Goal: Complete application form: Complete application form

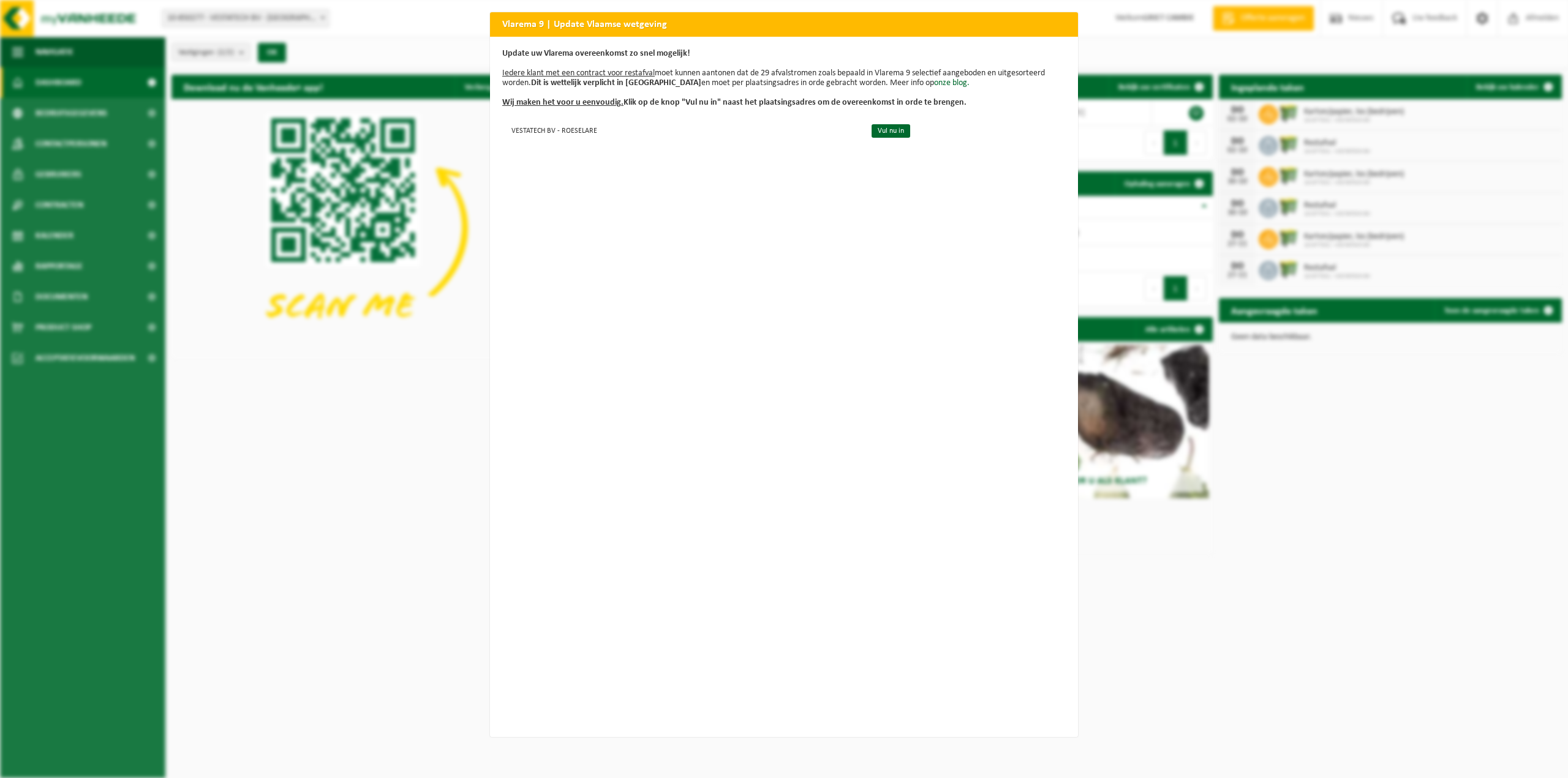
click at [1162, 96] on div "Vlarema 9 | Update Vlaamse wetgeving Update uw Vlarema overeenkomst zo snel mog…" at bounding box center [784, 389] width 1568 height 778
click at [1162, 163] on div "Vlarema 9 | Update Vlaamse wetgeving Update uw Vlarema overeenkomst zo snel mog…" at bounding box center [784, 389] width 1568 height 778
click at [589, 106] on u "Wij maken het voor u eenvoudig." at bounding box center [563, 102] width 121 height 9
click at [652, 102] on b "Wij maken het voor u eenvoudig. Klik op de knop "Vul nu in" naast het plaatsing…" at bounding box center [734, 102] width 464 height 9
click at [621, 65] on p "Update uw Vlarema overeenkomst zo snel mogelijk! Iedere klant met een contract …" at bounding box center [784, 78] width 563 height 59
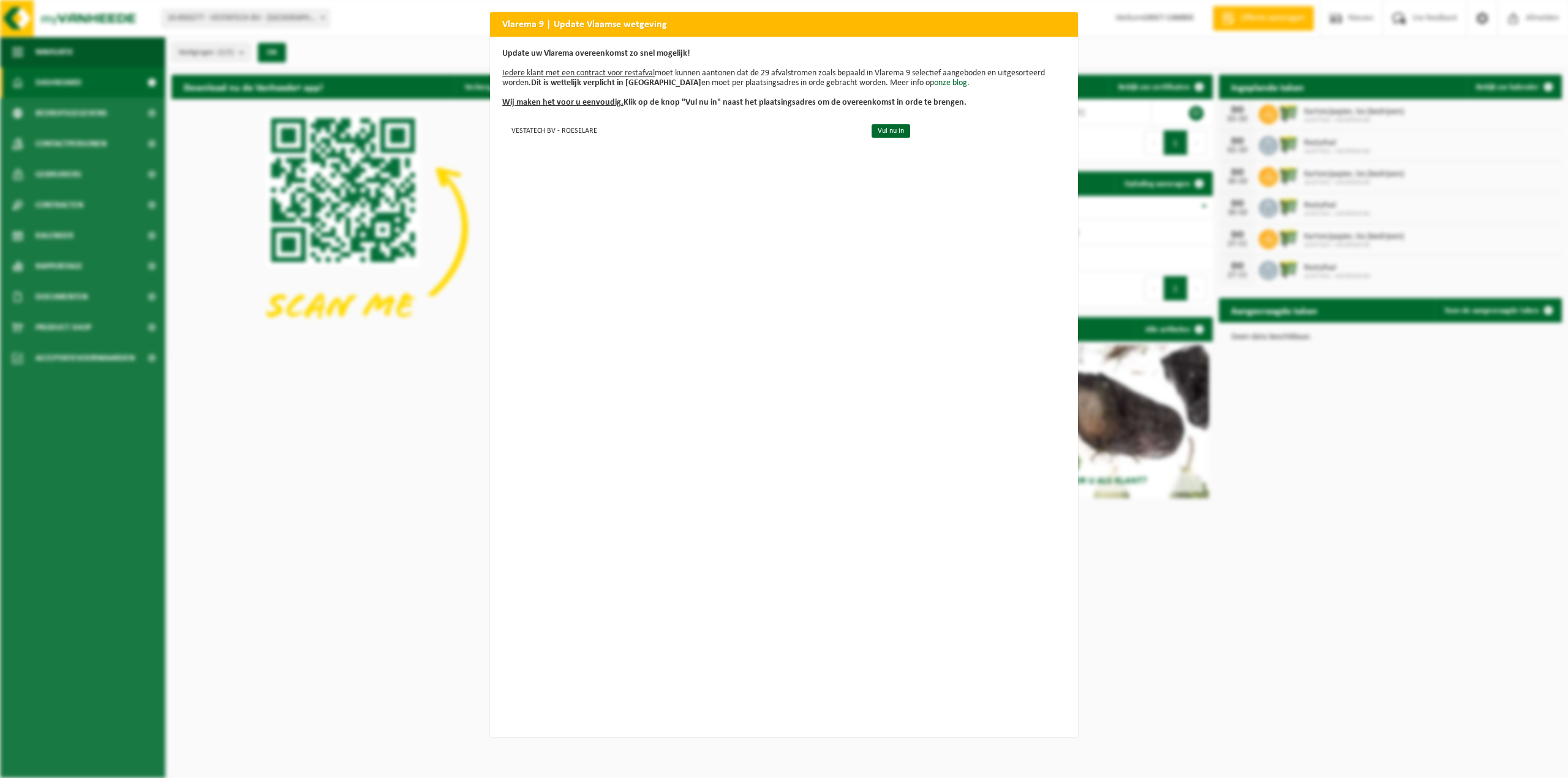
click at [1108, 27] on div "Vlarema 9 | Update Vlaamse wetgeving Update uw Vlarema overeenkomst zo snel mog…" at bounding box center [784, 389] width 1568 height 778
click at [581, 71] on u "Iedere klant met een contract voor restafval" at bounding box center [578, 73] width 152 height 9
click at [621, 76] on u "Iedere klant met een contract voor restafval" at bounding box center [578, 73] width 152 height 9
click at [888, 133] on link "Vul nu in" at bounding box center [891, 131] width 39 height 14
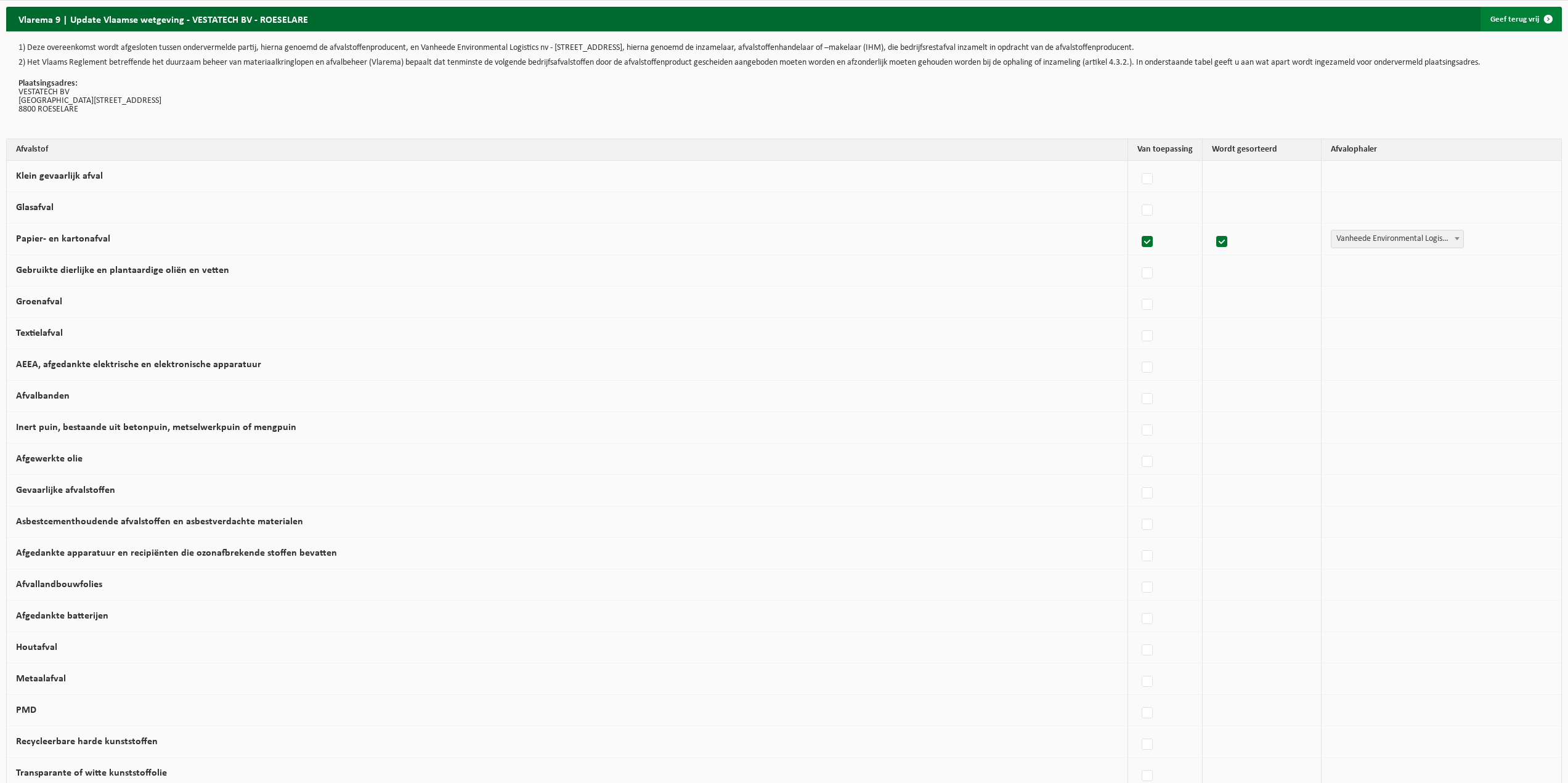
click at [1523, 22] on link "Geef terug vrij" at bounding box center [1520, 19] width 80 height 25
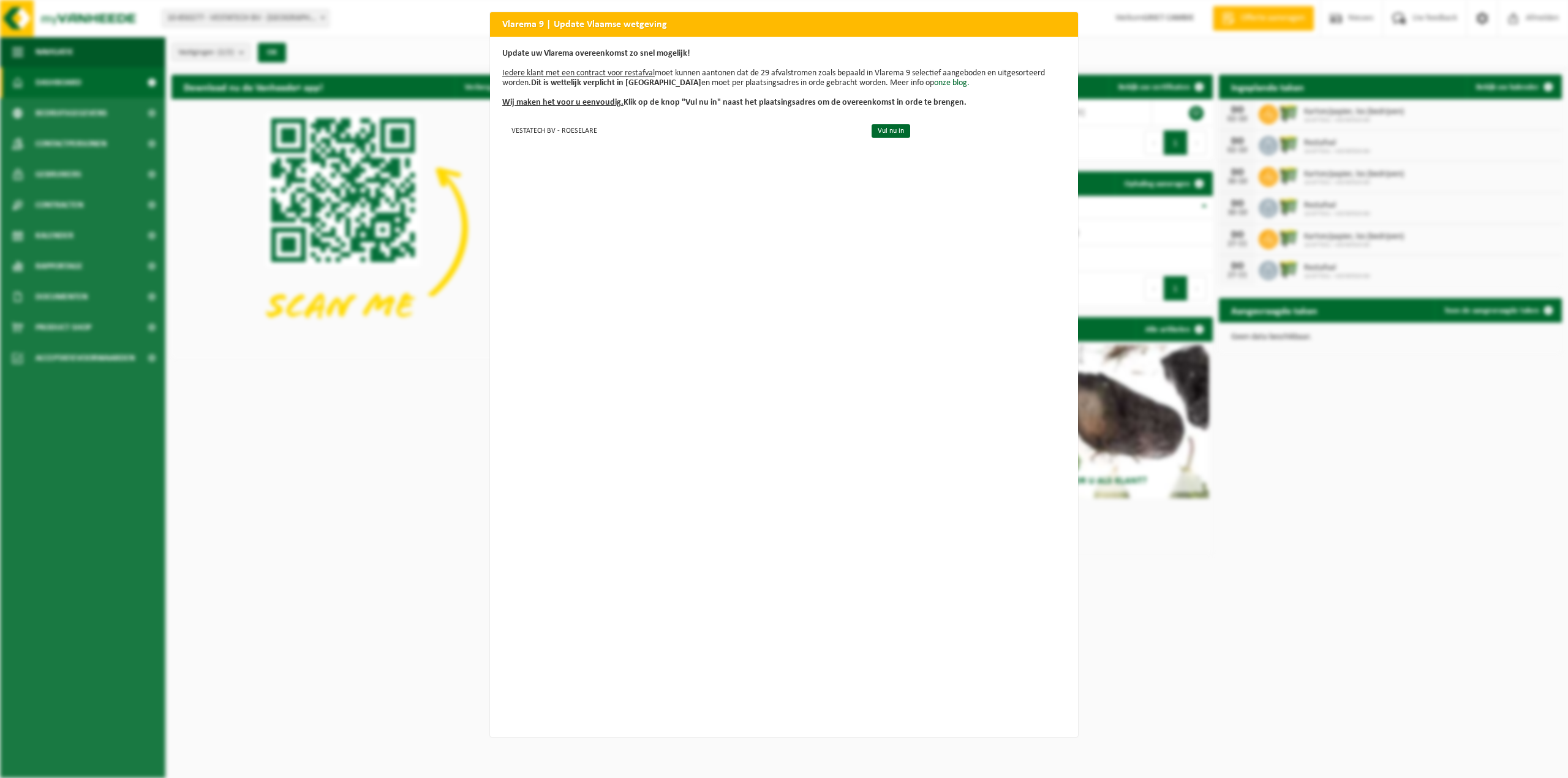
click at [564, 99] on u "Wij maken het voor u eenvoudig." at bounding box center [563, 102] width 121 height 9
click at [885, 138] on td "Vul nu in" at bounding box center [963, 130] width 205 height 20
click at [886, 135] on link "Vul nu in" at bounding box center [891, 131] width 39 height 14
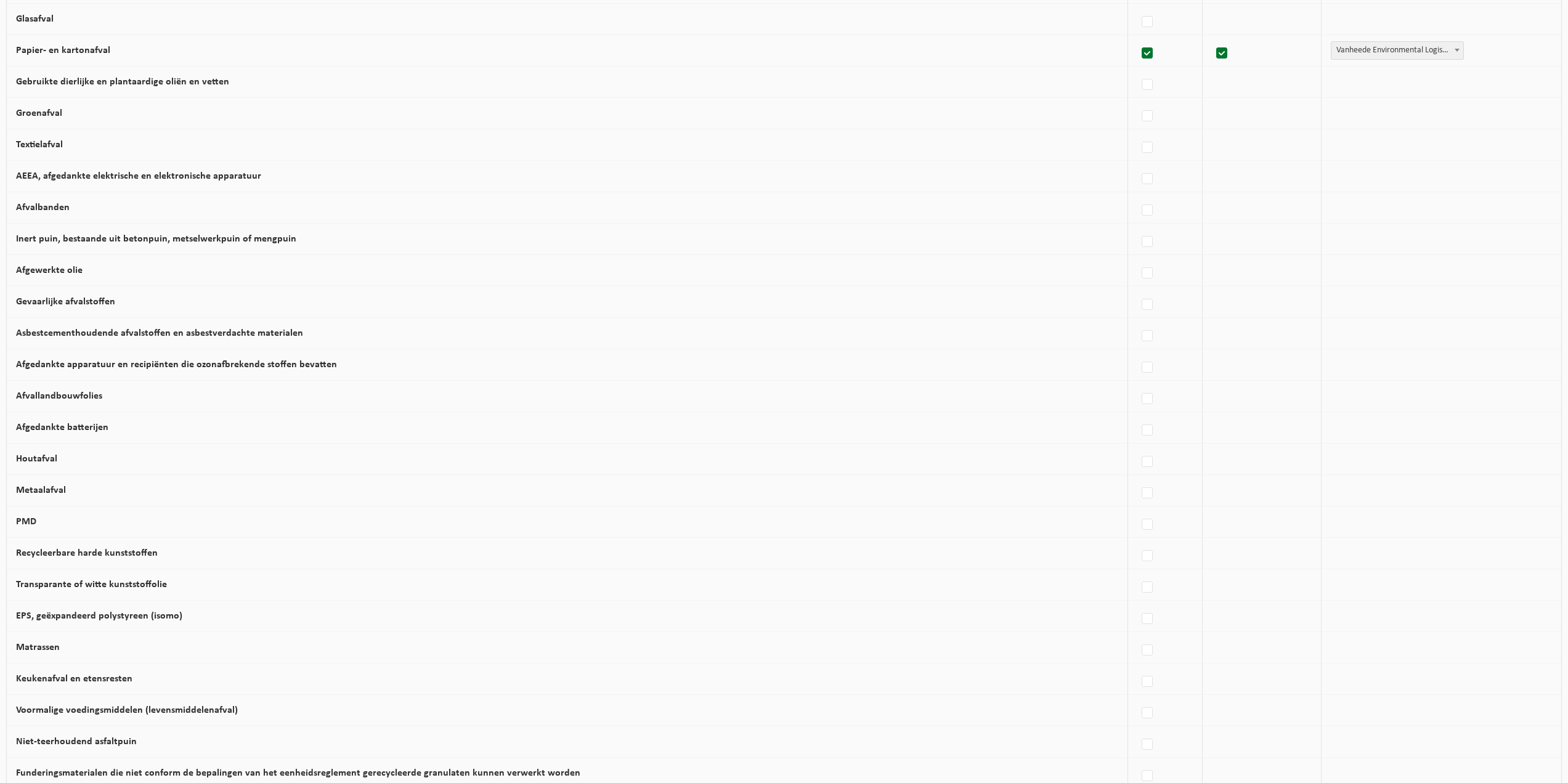
scroll to position [370, 0]
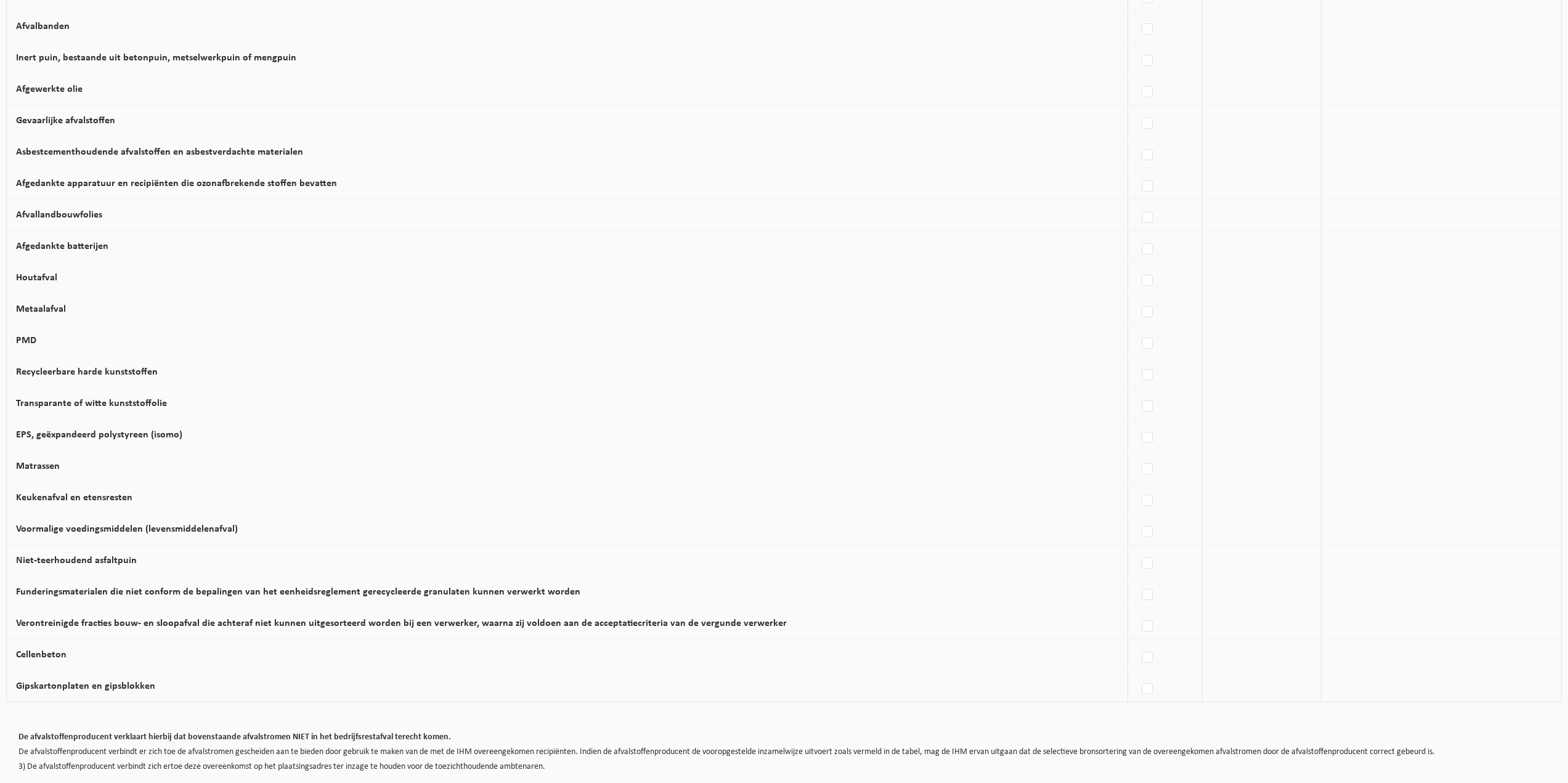
click at [81, 502] on label "Keukenafval en etensresten" at bounding box center [74, 497] width 117 height 10
click at [1137, 485] on input "Keukenafval en etensresten" at bounding box center [1137, 485] width 1 height 1
checkbox input "true"
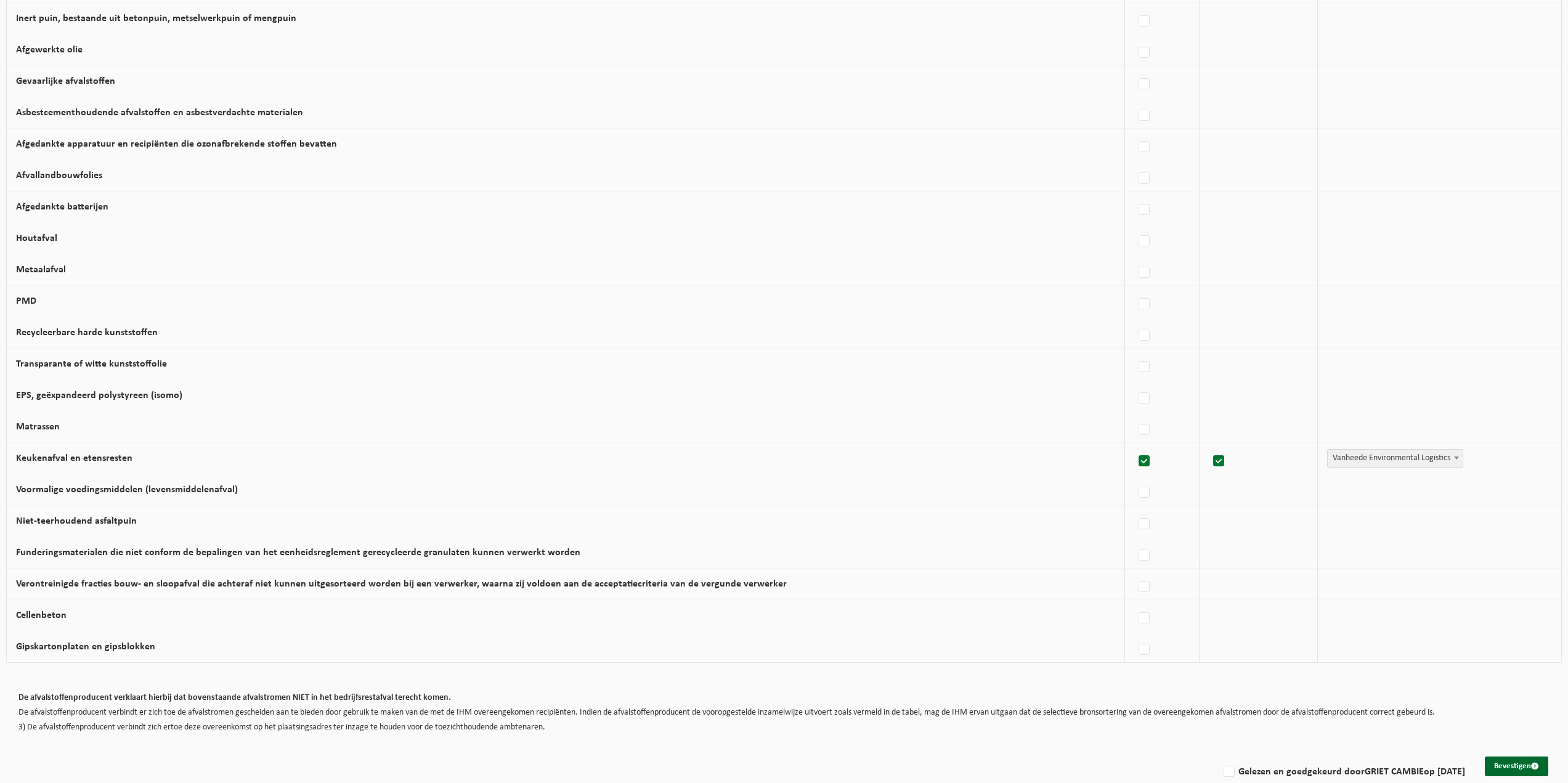
scroll to position [432, 0]
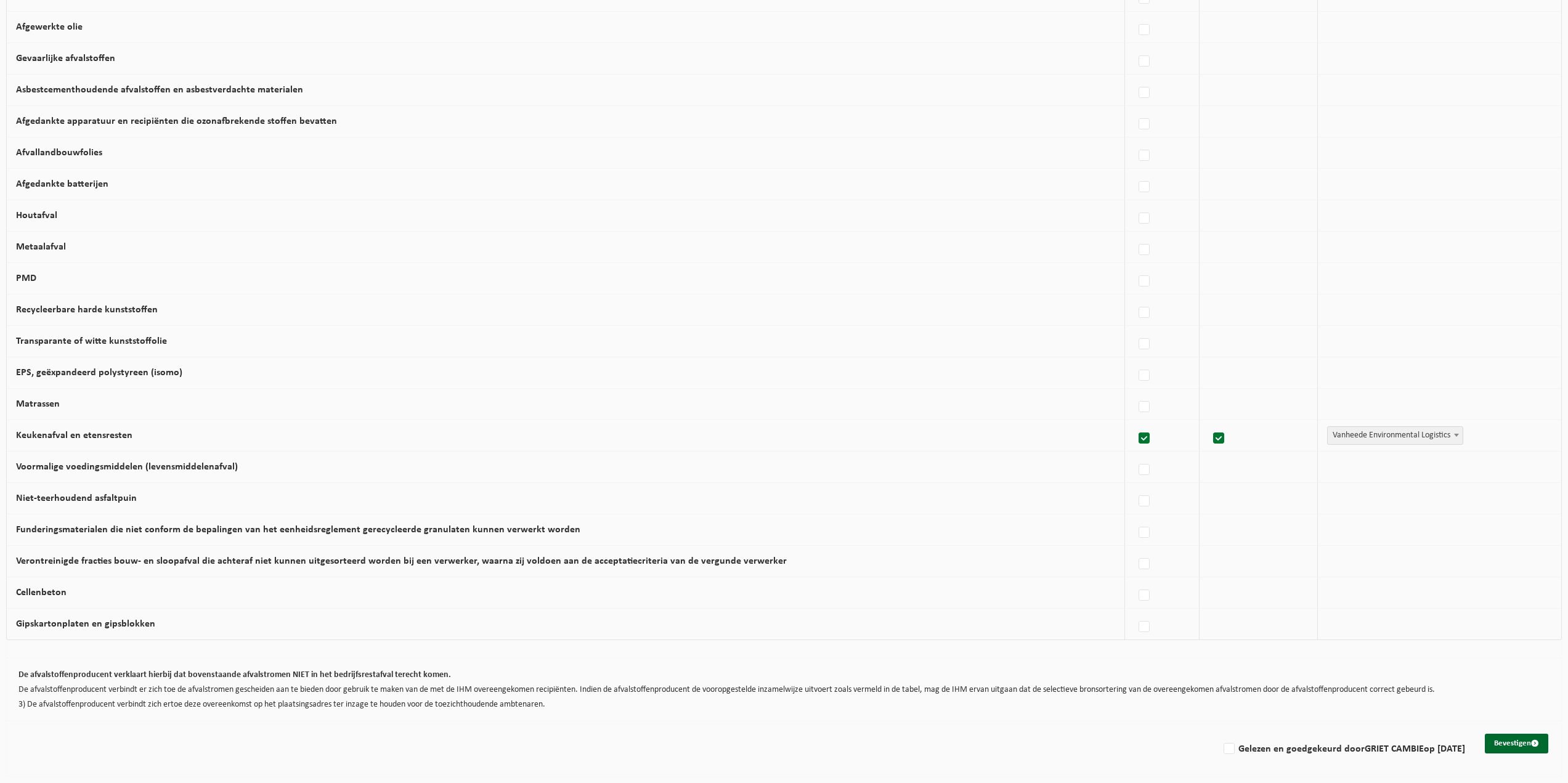
click at [1424, 443] on span "Vanheede Environmental Logistics" at bounding box center [1395, 436] width 135 height 17
click at [1425, 439] on span "Vanheede Environmental Logistics" at bounding box center [1395, 436] width 135 height 17
click at [1503, 735] on button "Bevestigen" at bounding box center [1516, 743] width 63 height 20
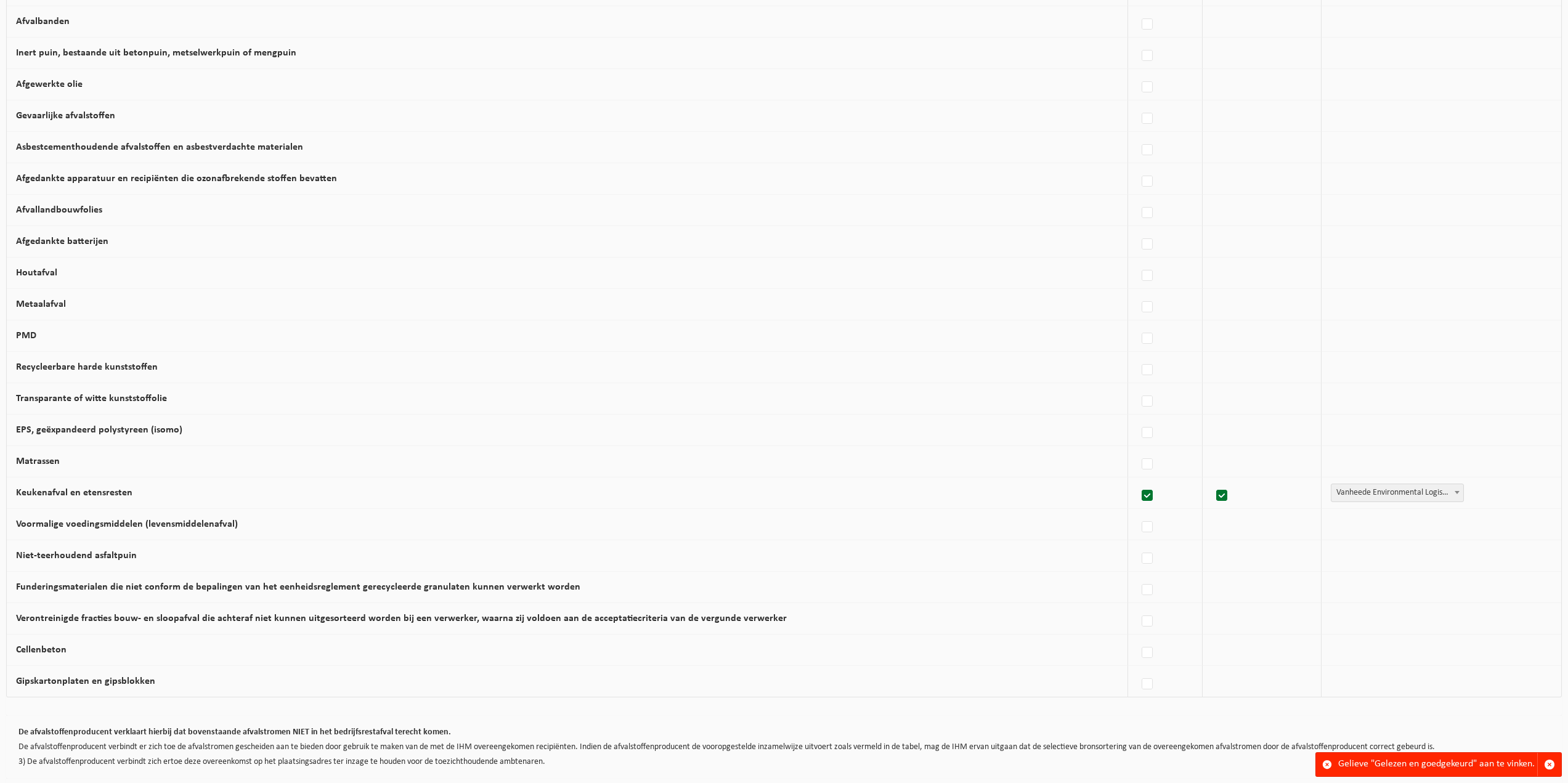
scroll to position [432, 0]
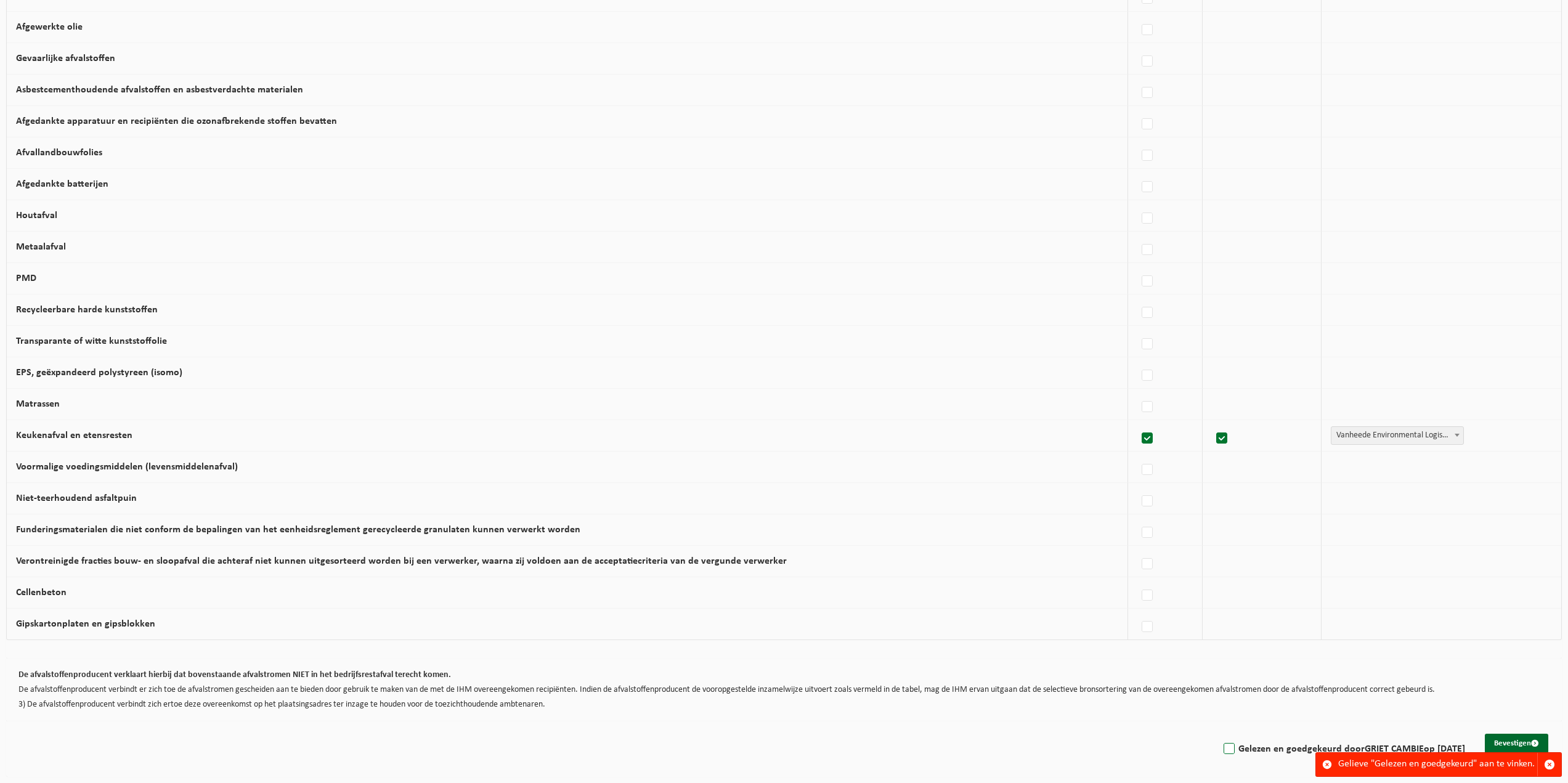
click at [1222, 755] on label "Gelezen en goedgekeurd door GRIET CAMBIE op 02/10/25" at bounding box center [1344, 749] width 244 height 18
click at [1219, 733] on input "Gelezen en goedgekeurd door GRIET CAMBIE op 02/10/25" at bounding box center [1219, 733] width 1 height 1
checkbox input "true"
click at [1500, 735] on button "Bevestigen" at bounding box center [1516, 743] width 63 height 20
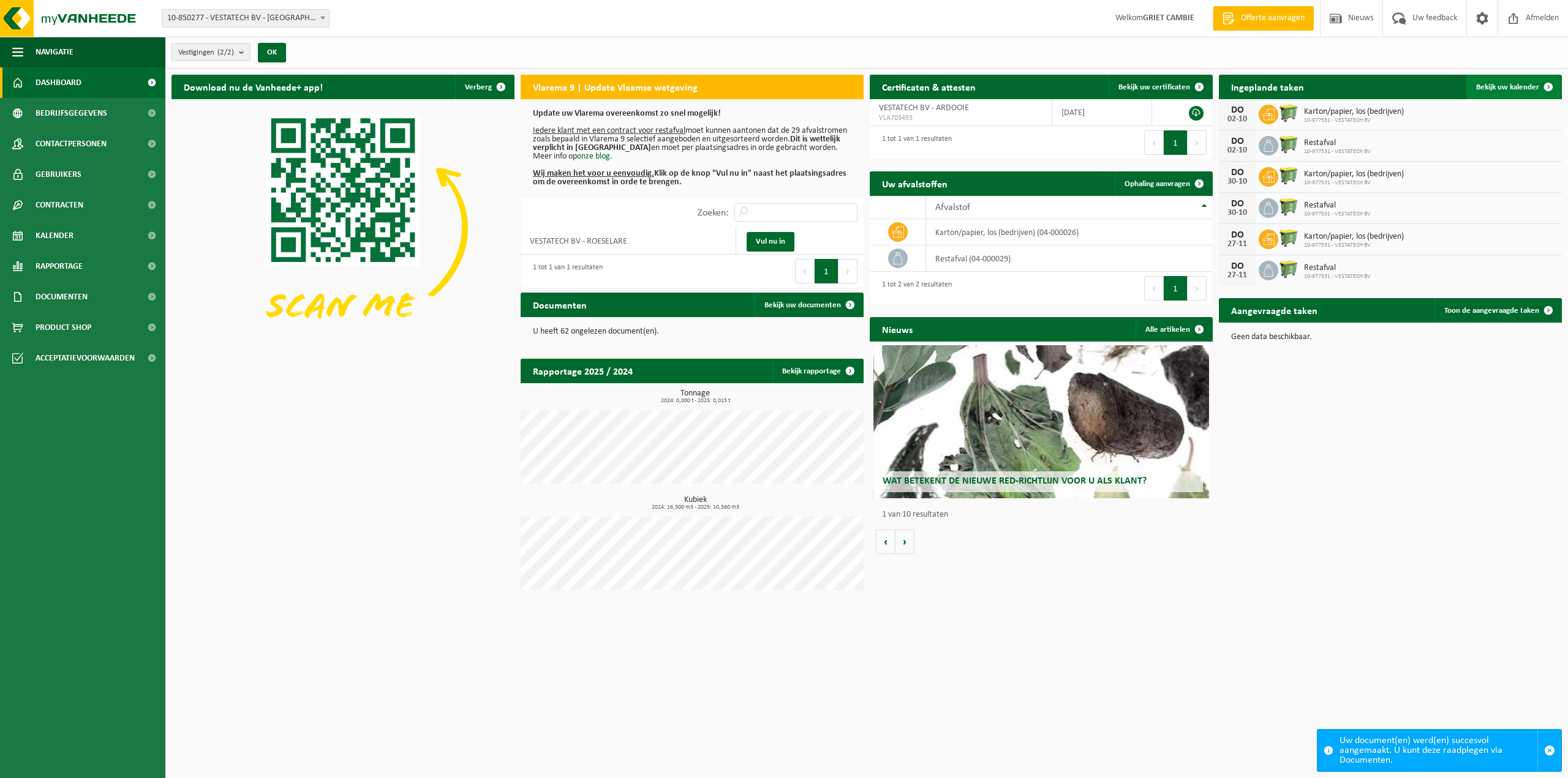
click at [1510, 90] on span "Bekijk uw kalender" at bounding box center [1507, 87] width 63 height 8
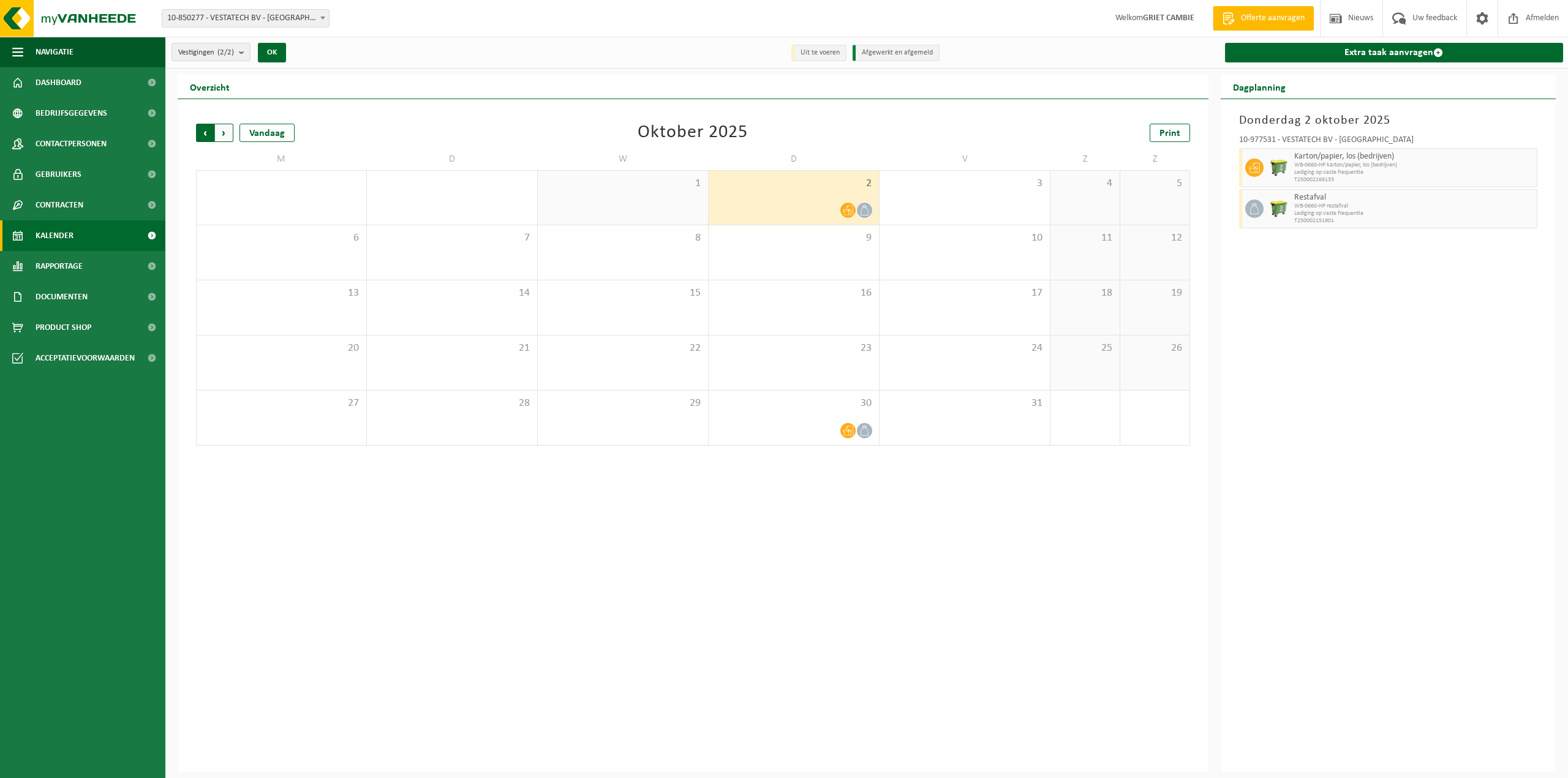
click at [220, 132] on span "Volgende" at bounding box center [224, 133] width 18 height 18
click at [229, 133] on span "Volgende" at bounding box center [224, 133] width 18 height 18
click at [198, 133] on span "Vorige" at bounding box center [205, 133] width 18 height 18
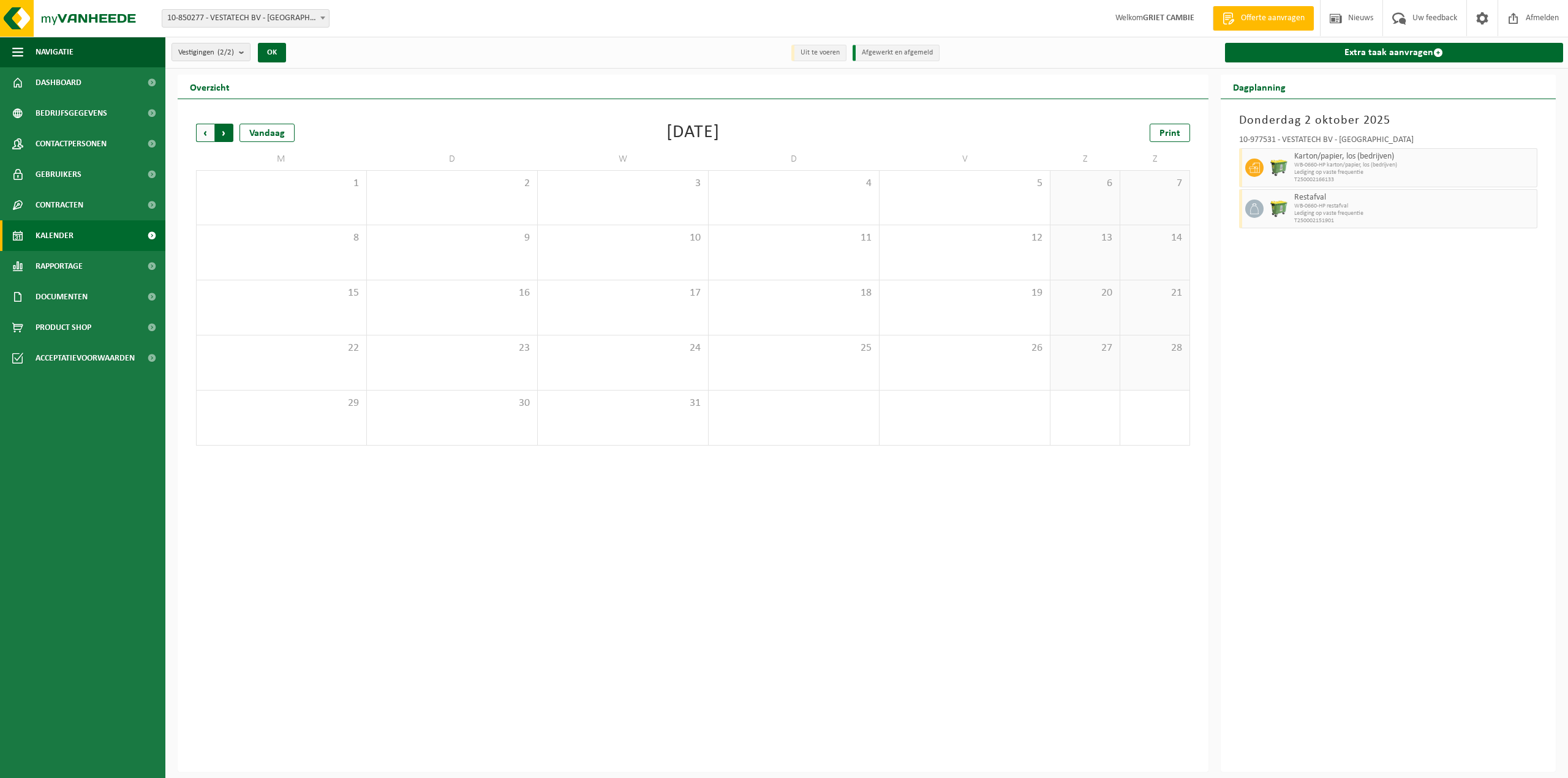
click at [205, 132] on span "Vorige" at bounding box center [205, 133] width 18 height 18
click at [976, 527] on div "Vorige Volgende Vandaag [DATE] Print M D W D V Z Z 27 28 29 30 31 1 2 3 4 5 6 7…" at bounding box center [693, 435] width 1031 height 672
